Goal: Transaction & Acquisition: Purchase product/service

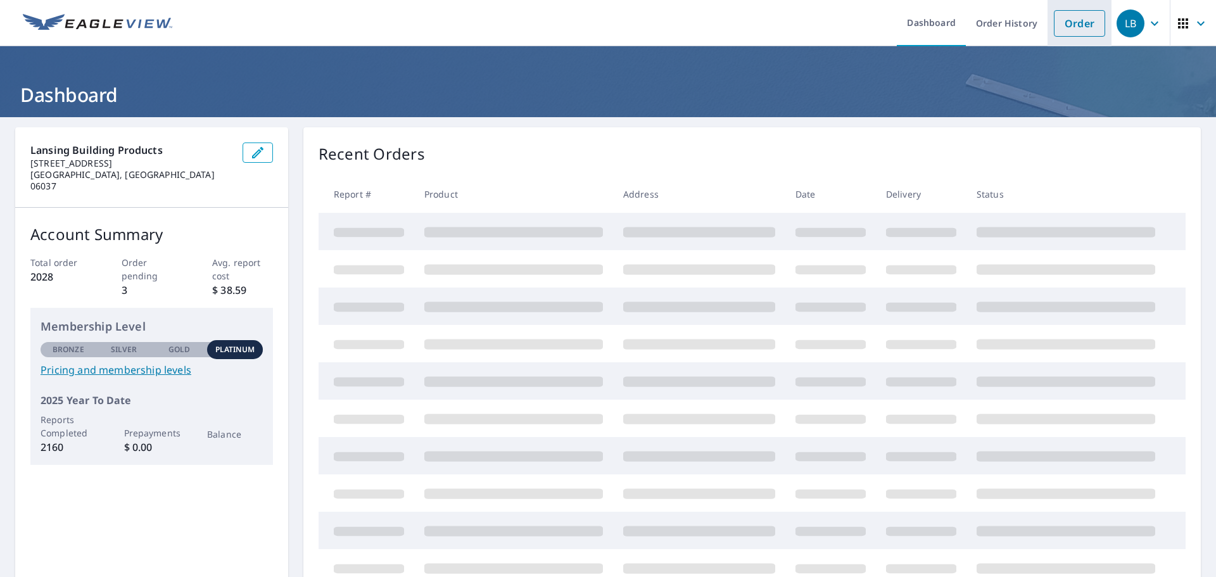
click at [1065, 23] on link "Order" at bounding box center [1079, 23] width 51 height 27
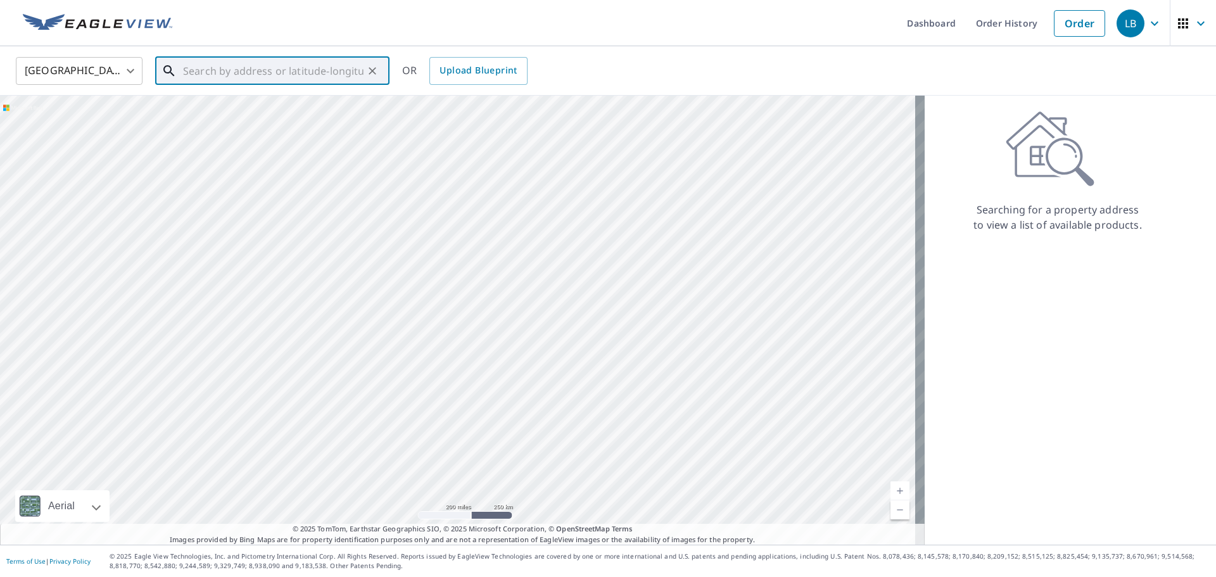
click at [250, 73] on input "text" at bounding box center [273, 70] width 180 height 35
paste input "[STREET_ADDRESS]"
click at [267, 106] on span "[STREET_ADDRESS]" at bounding box center [279, 107] width 199 height 15
type input "[STREET_ADDRESS]"
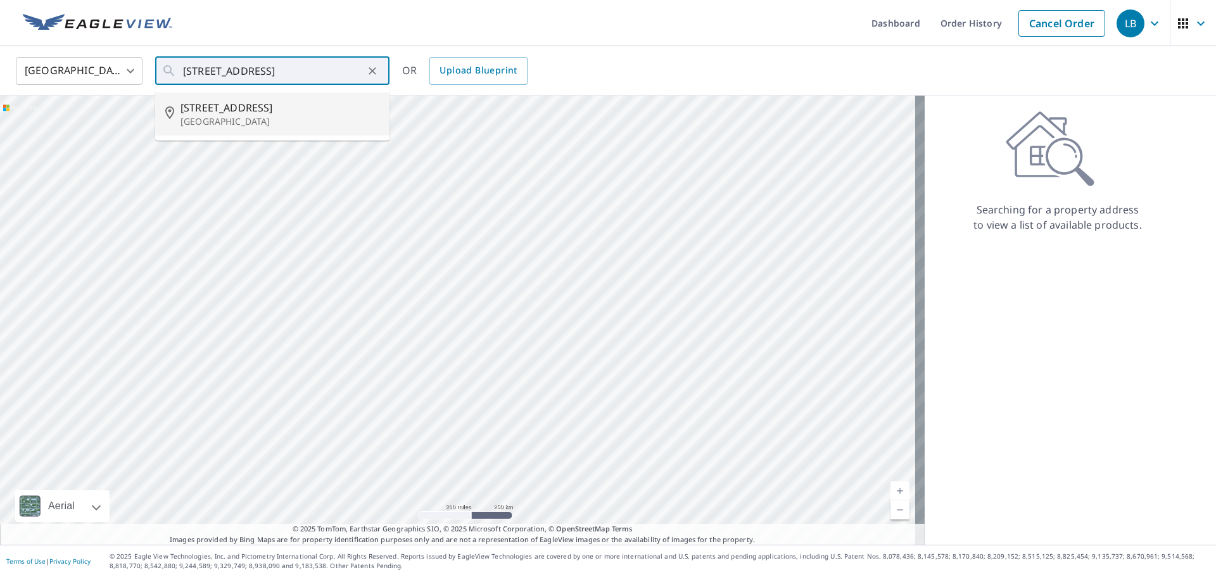
scroll to position [0, 0]
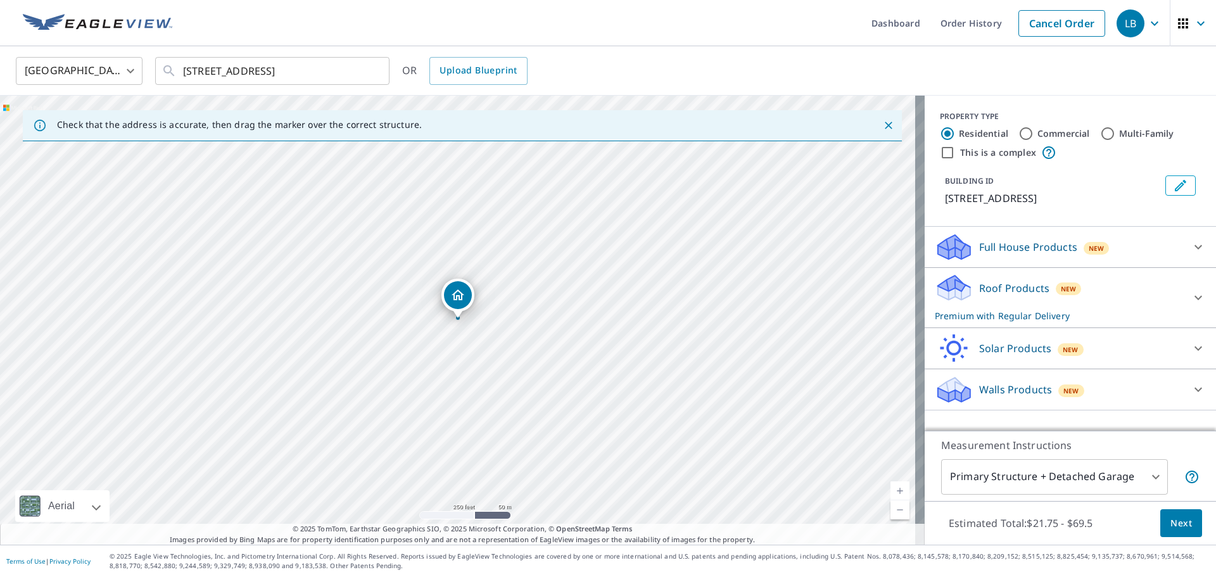
click at [1023, 285] on p "Roof Products" at bounding box center [1014, 288] width 70 height 15
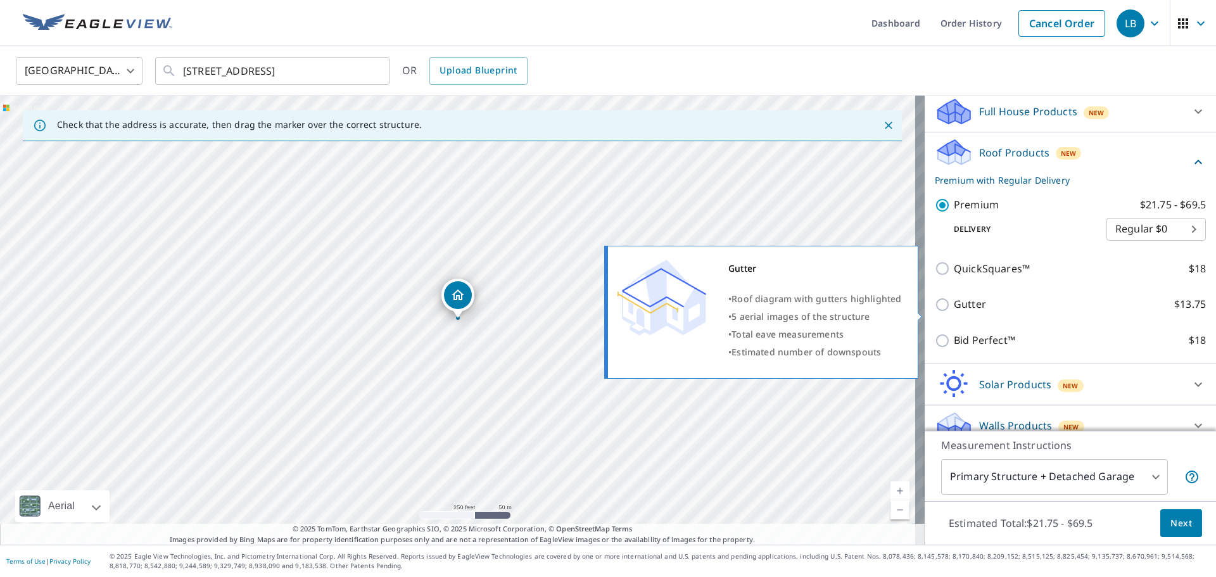
scroll to position [151, 0]
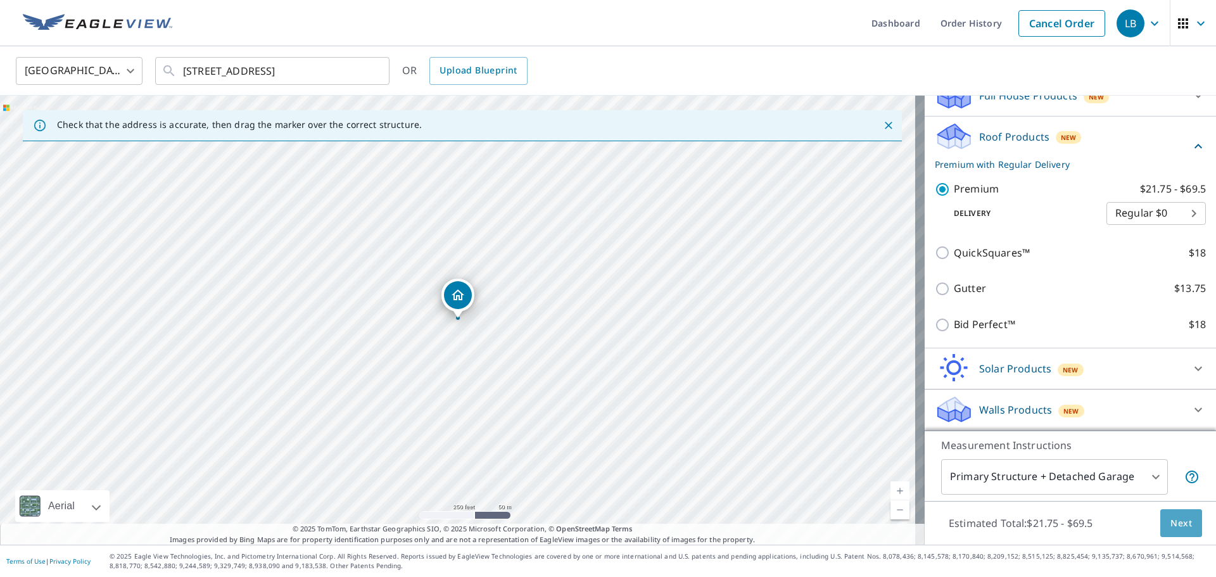
click at [1173, 521] on span "Next" at bounding box center [1181, 523] width 22 height 16
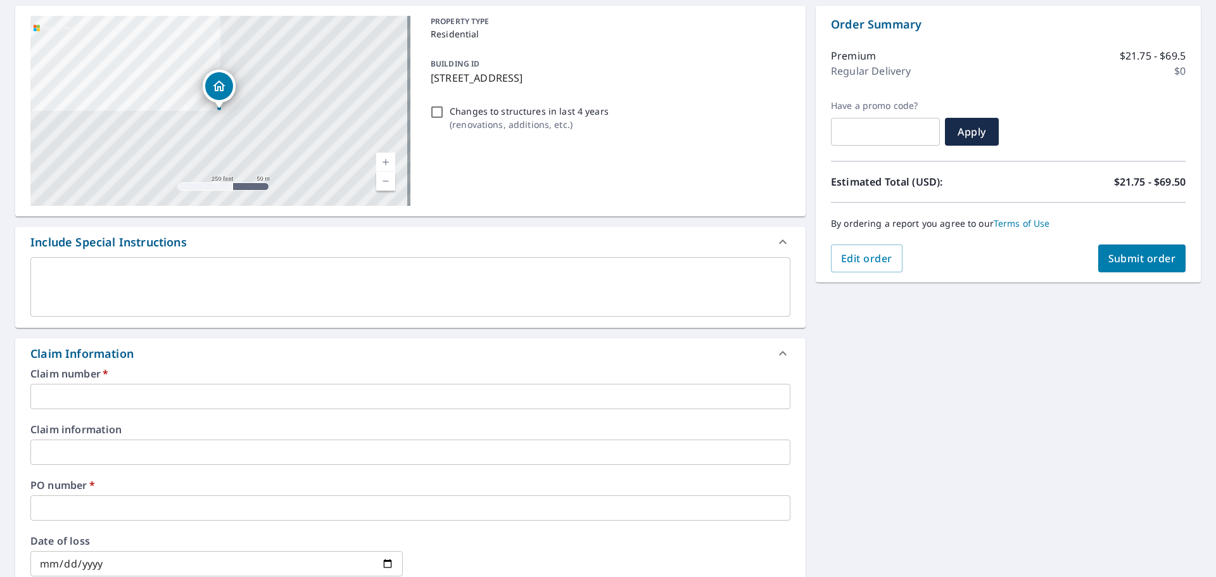
scroll to position [127, 0]
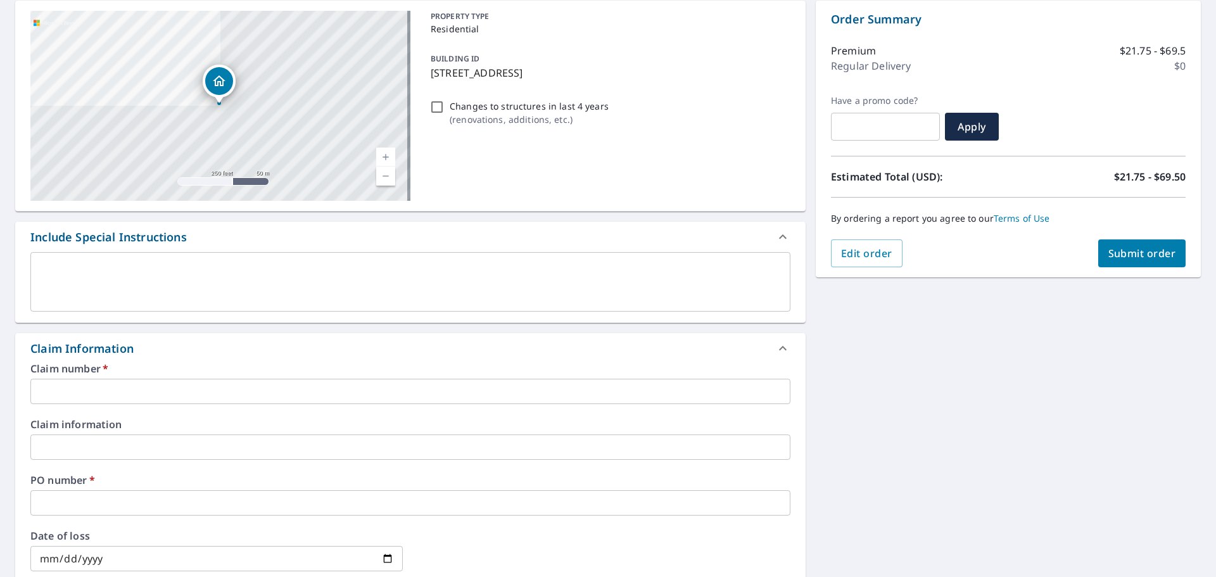
click at [164, 387] on input "text" at bounding box center [410, 391] width 760 height 25
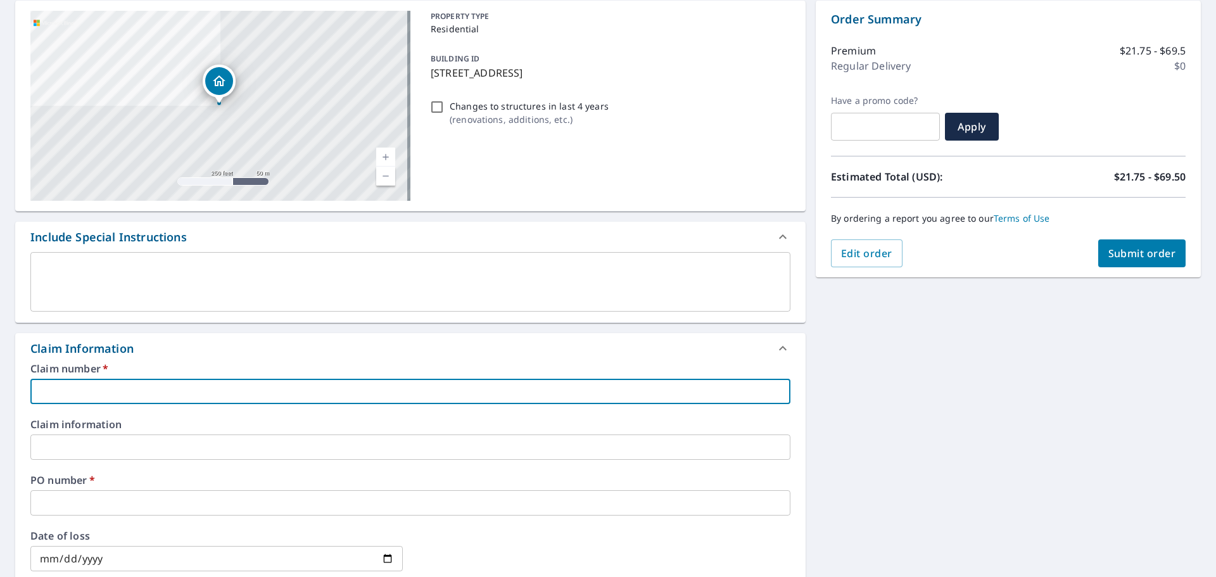
paste input "DBL CONTRACTING LLC - BECT - 1005171"
drag, startPoint x: 197, startPoint y: 391, endPoint x: 4, endPoint y: 392, distance: 192.5
click at [4, 392] on div "[STREET_ADDRESS] Aerial Road A standard road map Aerial A detailed look from ab…" at bounding box center [608, 455] width 1216 height 929
click at [130, 395] on input "1005171" at bounding box center [410, 391] width 760 height 25
paste input "DBL CONTRACTING LLC - BECT -"
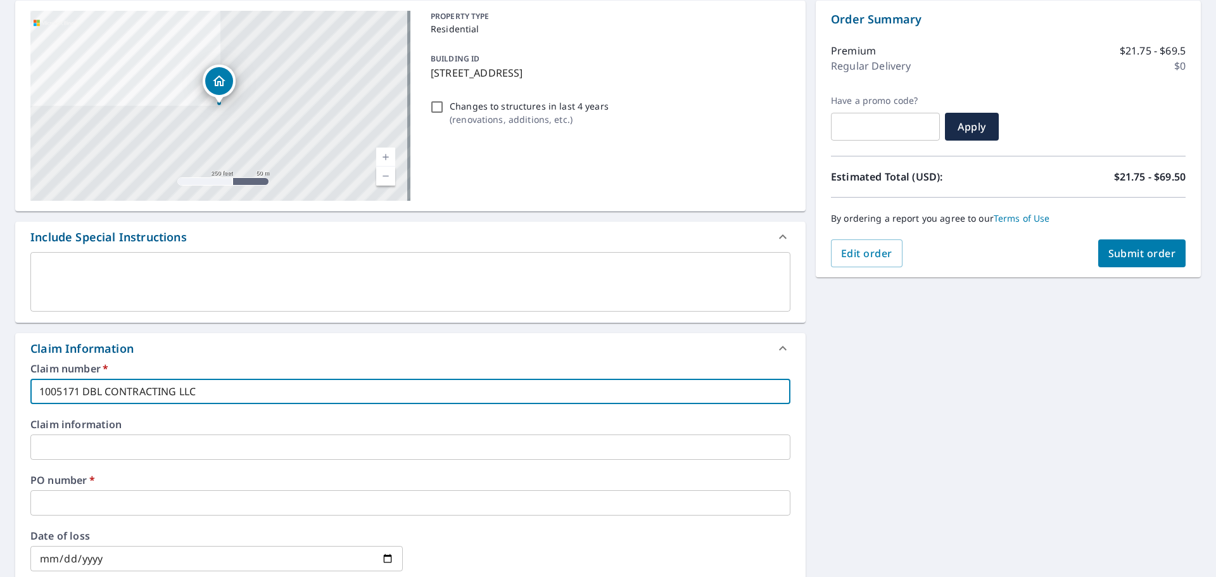
click at [41, 391] on input "1005171 DBL CONTRACTING LLC" at bounding box center [410, 391] width 760 height 25
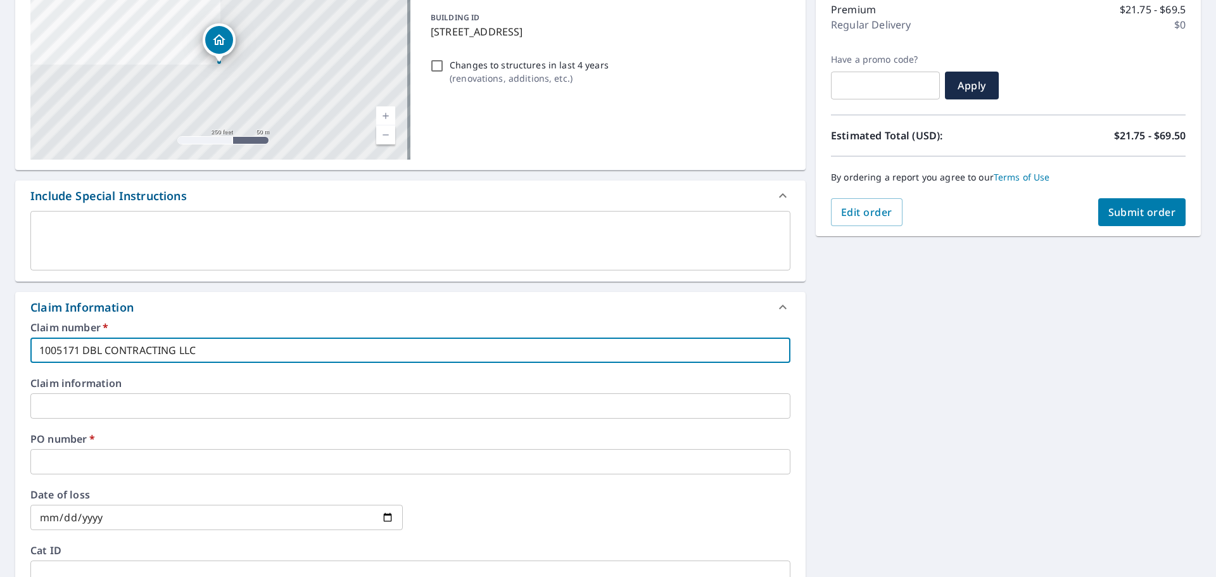
scroll to position [190, 0]
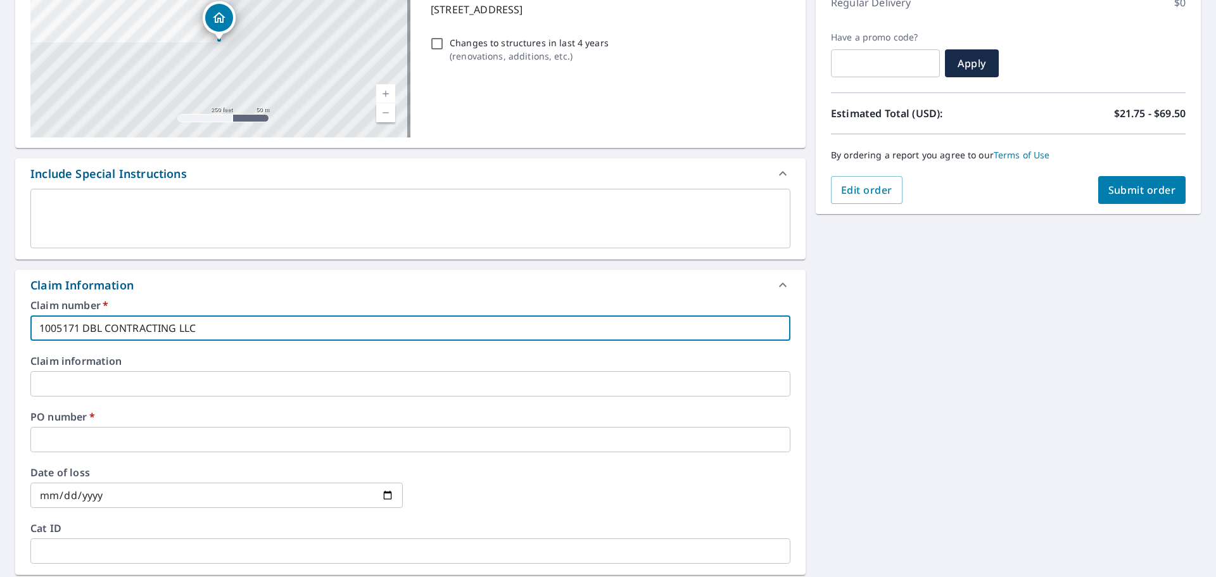
type input "1005171 DBL CONTRACTING LLC"
click at [96, 448] on input "text" at bounding box center [410, 439] width 760 height 25
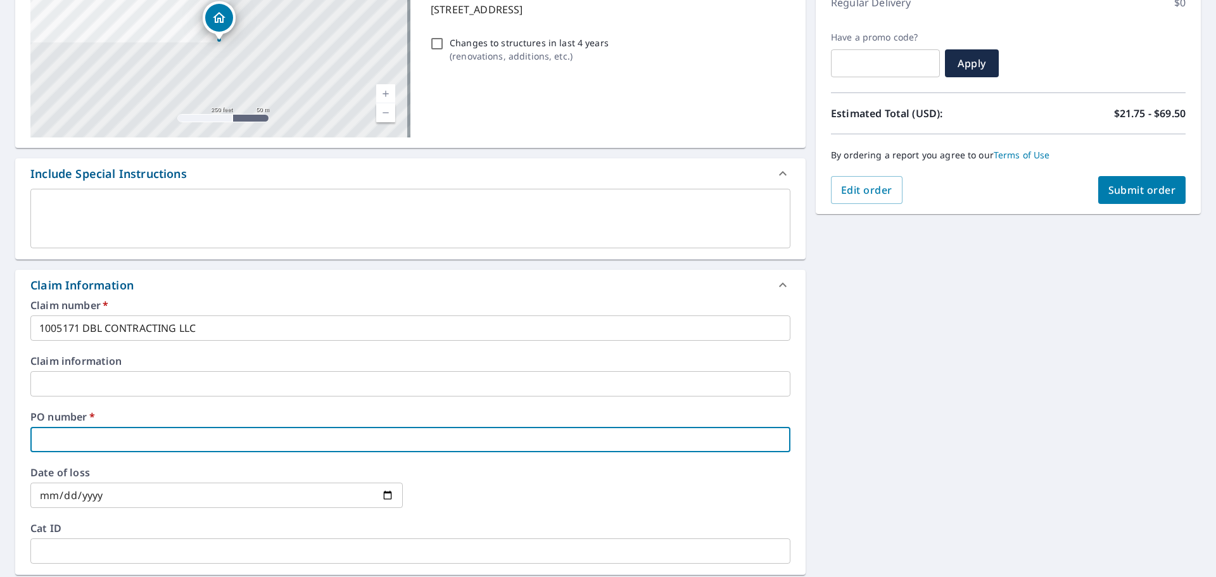
type input "[PERSON_NAME]"
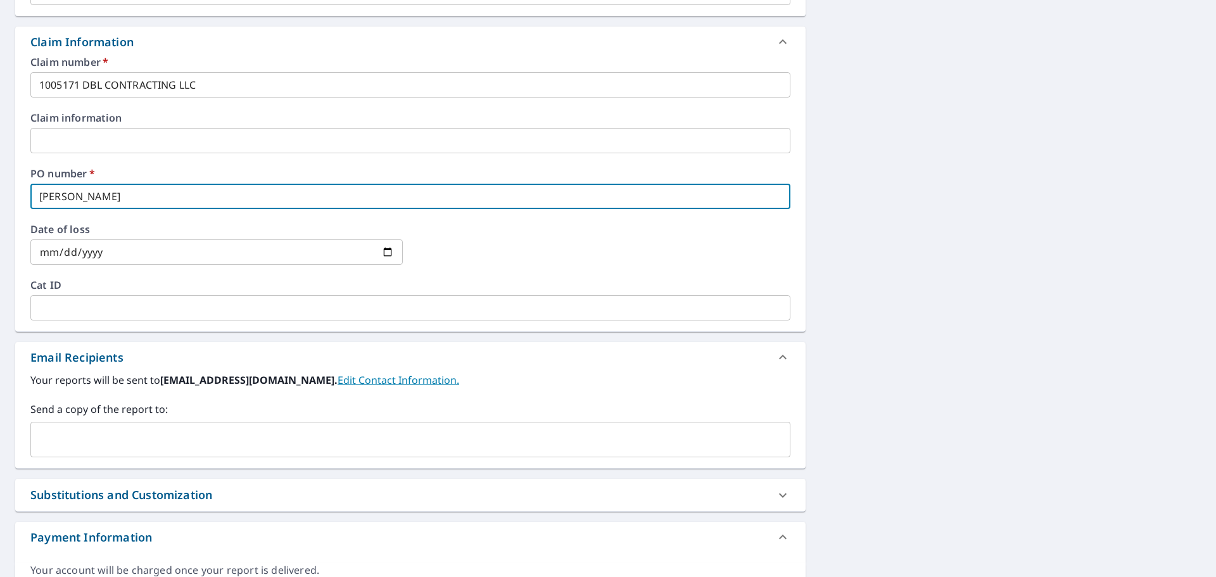
scroll to position [443, 0]
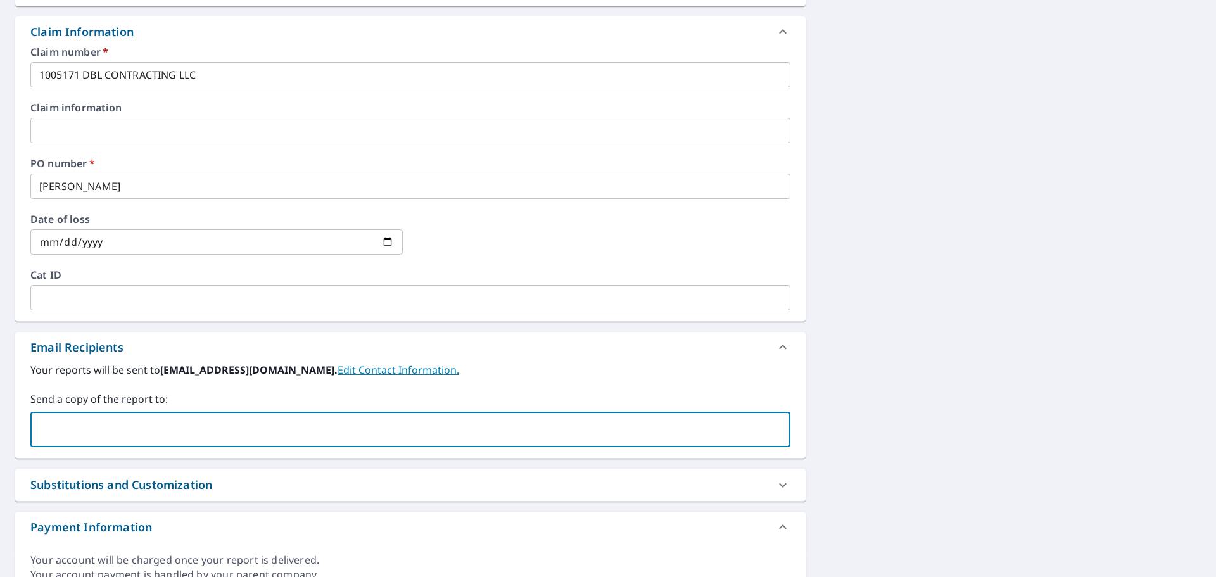
click at [92, 434] on input "text" at bounding box center [401, 429] width 730 height 24
type input "[PERSON_NAME][EMAIL_ADDRESS][PERSON_NAME][DOMAIN_NAME]"
click at [210, 385] on div "Your reports will be sent to [EMAIL_ADDRESS][DOMAIN_NAME]. Edit Contact Informa…" at bounding box center [410, 404] width 760 height 85
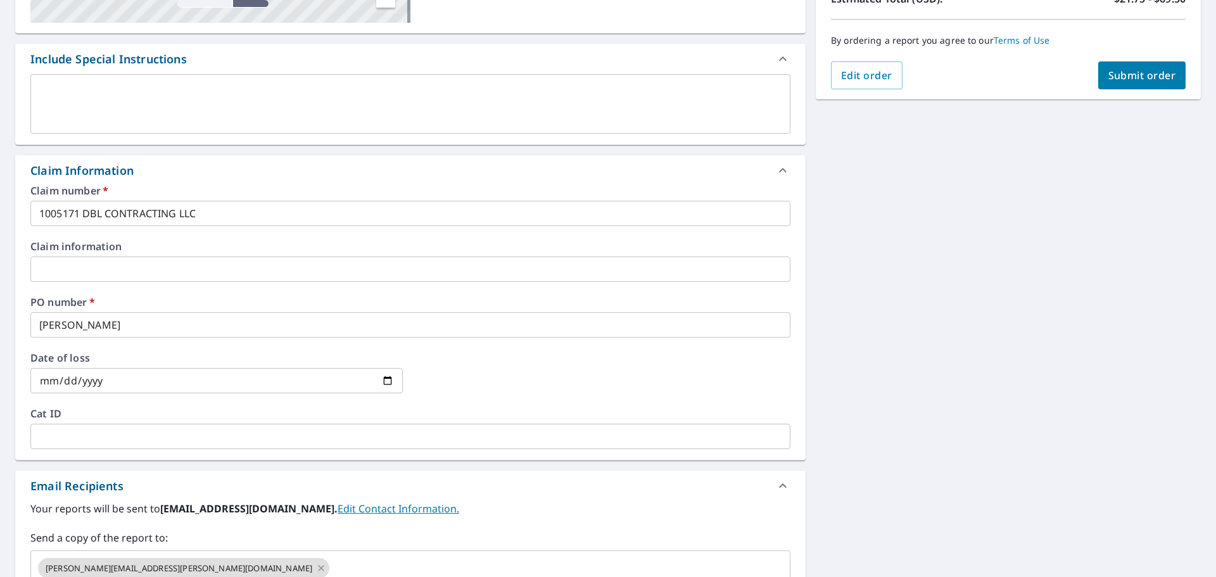
scroll to position [58, 0]
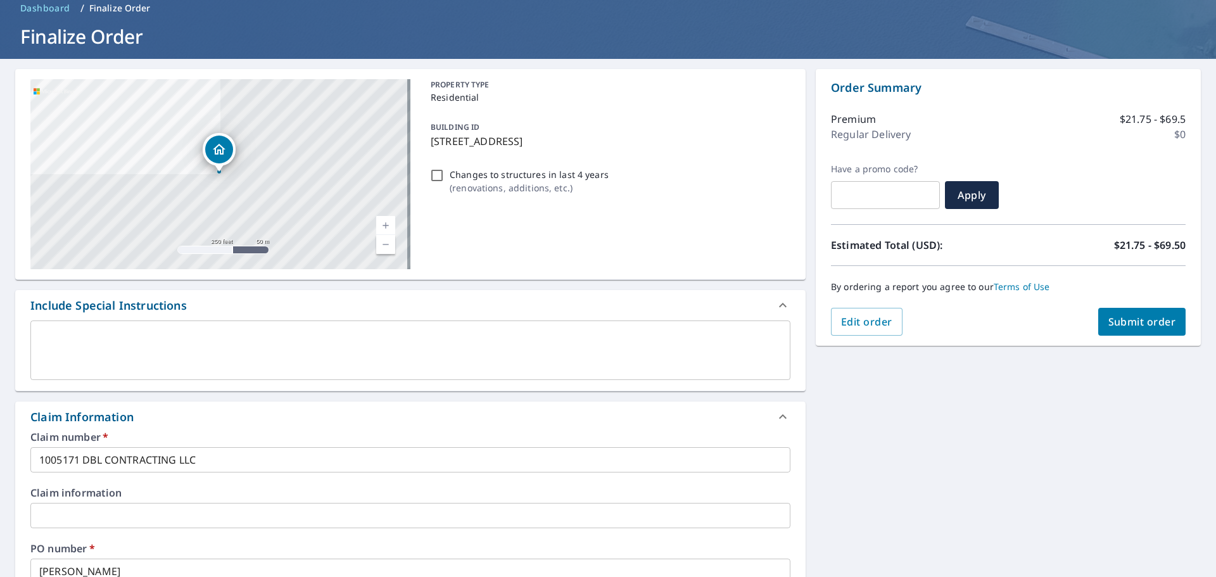
click at [1117, 320] on span "Submit order" at bounding box center [1142, 322] width 68 height 14
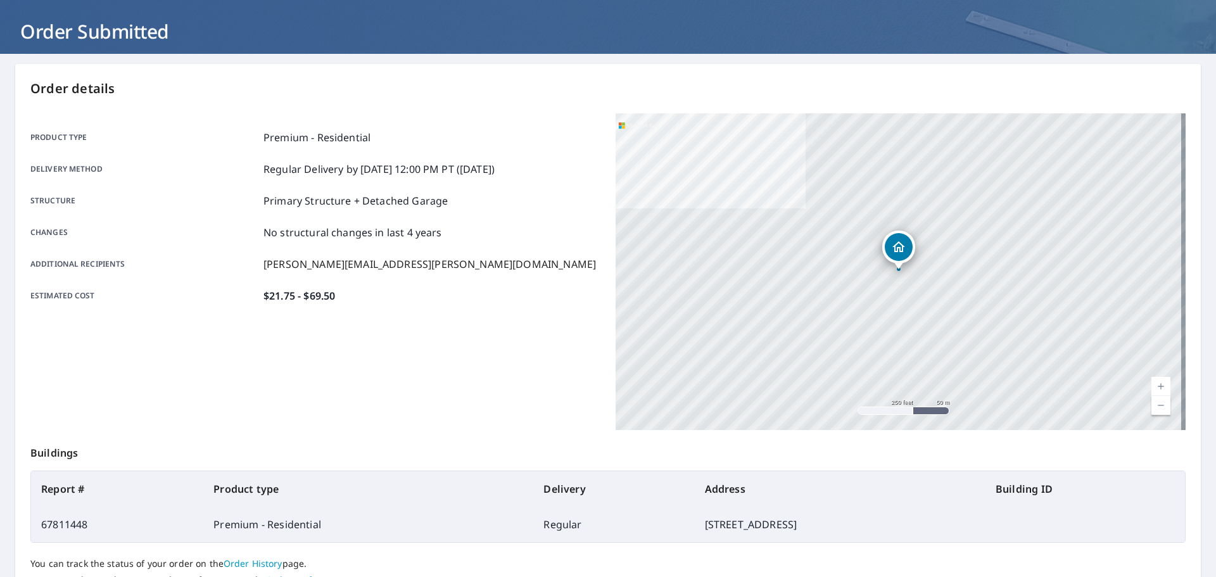
scroll to position [168, 0]
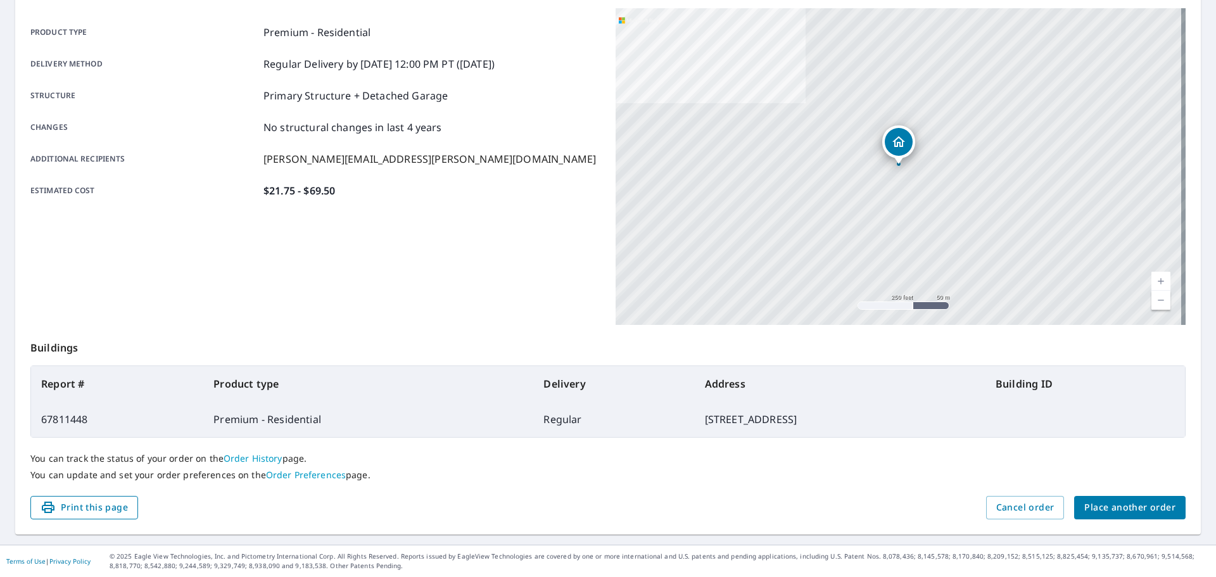
click at [92, 502] on span "Print this page" at bounding box center [84, 508] width 87 height 16
